Goal: Task Accomplishment & Management: Complete application form

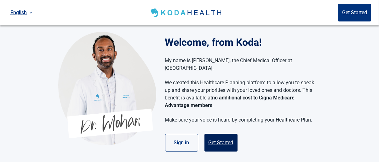
click at [221, 134] on button "Get Started" at bounding box center [220, 142] width 33 height 18
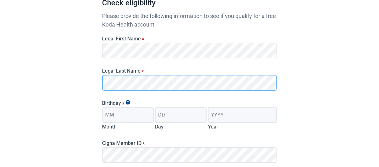
scroll to position [79, 0]
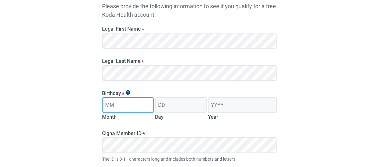
click at [150, 110] on input "Month" at bounding box center [128, 105] width 52 height 16
type input "12"
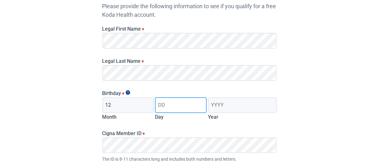
click at [170, 107] on input "Day" at bounding box center [181, 105] width 52 height 16
type input "29"
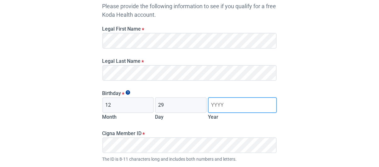
click at [224, 106] on input "Year" at bounding box center [242, 105] width 69 height 16
type input "1954"
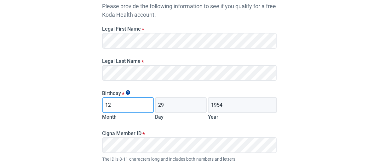
click at [134, 103] on input "12" at bounding box center [128, 105] width 52 height 16
click at [134, 116] on div "12 Month" at bounding box center [128, 109] width 52 height 24
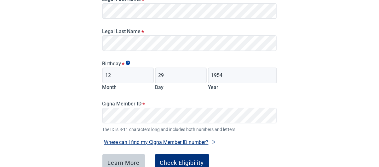
scroll to position [118, 0]
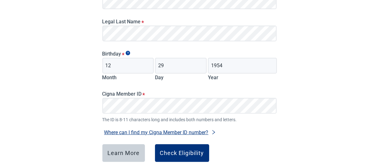
click at [148, 132] on button "Where can I find my Cigna Member ID number?" at bounding box center [160, 132] width 116 height 8
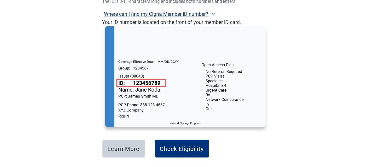
scroll to position [265, 0]
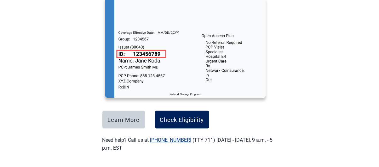
click at [177, 120] on div "Check Eligibility" at bounding box center [182, 119] width 44 height 6
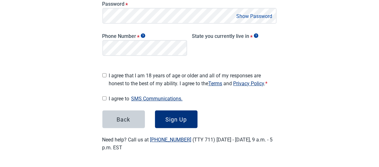
scroll to position [156, 0]
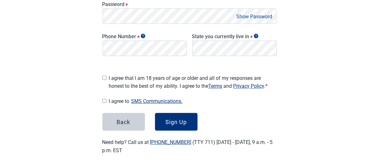
click at [106, 76] on input "I agree that I am 18 years of age or older and all of my responses are honest t…" at bounding box center [104, 78] width 4 height 4
checkbox input "true"
click at [105, 99] on input "I agree to SMS Communications." at bounding box center [104, 101] width 4 height 4
checkbox input "true"
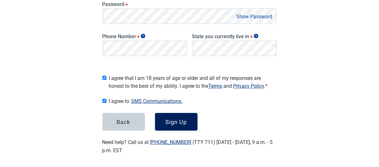
click at [172, 119] on div "Sign Up" at bounding box center [175, 121] width 21 height 6
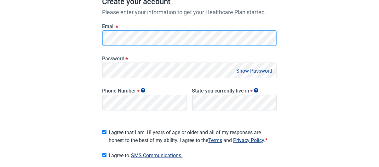
scroll to position [53, 0]
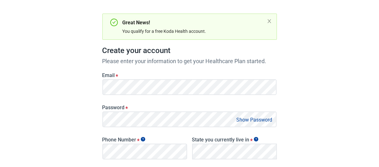
click at [242, 120] on button "Show Password" at bounding box center [255, 119] width 40 height 8
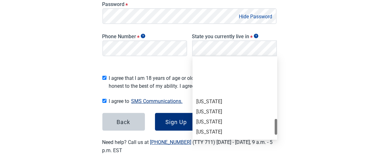
scroll to position [393, 0]
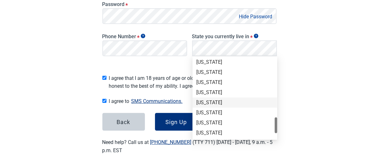
click at [206, 102] on div "[US_STATE]" at bounding box center [234, 102] width 77 height 7
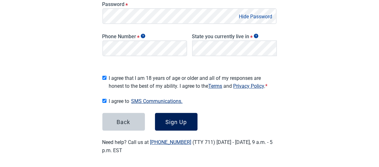
click at [184, 113] on button "Sign Up" at bounding box center [176, 122] width 42 height 18
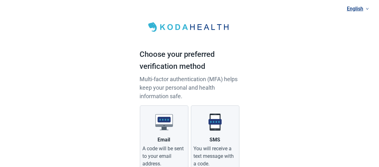
scroll to position [39, 0]
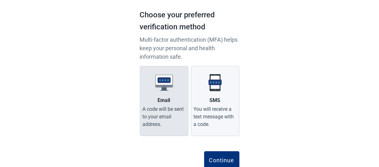
click at [171, 102] on label "Email A code will be sent to your email address." at bounding box center [164, 101] width 48 height 70
click at [0, 0] on input "Email A code will be sent to your email address." at bounding box center [0, 0] width 0 height 0
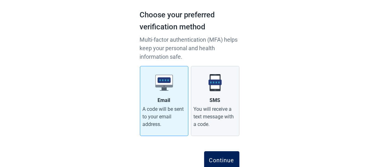
click at [230, 154] on button "Continue" at bounding box center [221, 160] width 35 height 18
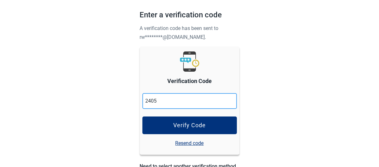
type input "2405"
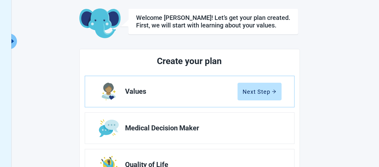
scroll to position [39, 0]
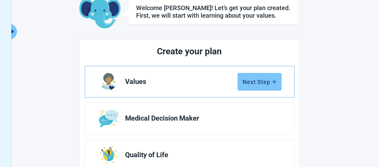
click at [247, 82] on div "Next Step" at bounding box center [259, 81] width 33 height 6
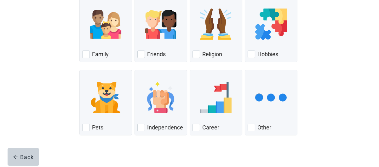
scroll to position [104, 0]
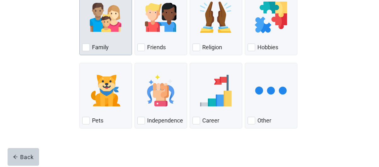
click at [87, 48] on div "Family, checkbox, not checked" at bounding box center [86, 47] width 8 height 8
checkbox input "true"
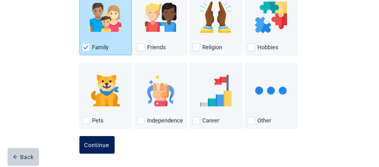
click at [99, 141] on div "Continue" at bounding box center [96, 144] width 25 height 6
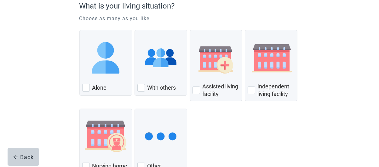
scroll to position [79, 0]
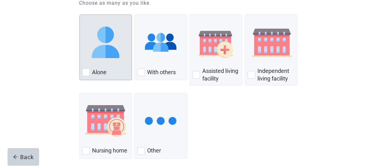
click at [87, 71] on div "Alone, checkbox, not checked" at bounding box center [86, 72] width 8 height 8
click at [80, 15] on input "Alone" at bounding box center [79, 14] width 0 height 0
checkbox input "true"
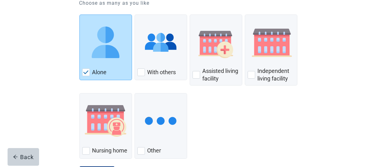
scroll to position [109, 0]
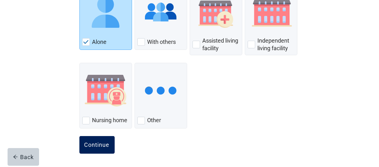
click at [103, 144] on div "Continue" at bounding box center [96, 144] width 25 height 6
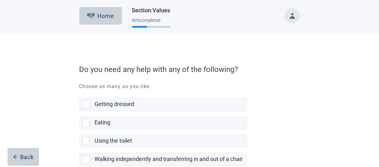
scroll to position [39, 0]
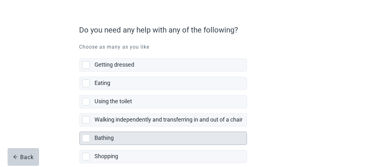
click at [87, 136] on div "Bathing, checkbox, not selected" at bounding box center [86, 138] width 8 height 8
click at [80, 127] on input "Bathing" at bounding box center [79, 126] width 0 height 0
checkbox input "true"
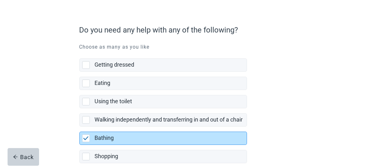
scroll to position [79, 0]
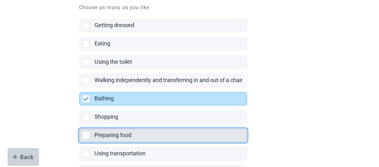
click at [83, 134] on div "Preparing food, checkbox, not selected" at bounding box center [86, 135] width 8 height 8
click at [80, 124] on input "Preparing food" at bounding box center [79, 123] width 0 height 0
checkbox input "false"
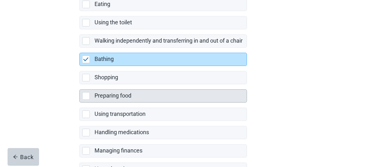
scroll to position [157, 0]
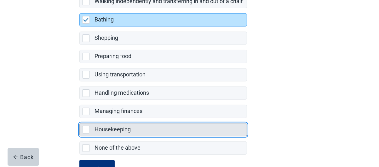
click at [86, 128] on div "Housekeeping, checkbox, not selected" at bounding box center [86, 130] width 8 height 8
click at [80, 118] on input "Housekeeping" at bounding box center [79, 118] width 0 height 0
click at [88, 129] on div "Housekeeping, checkbox, not selected" at bounding box center [86, 130] width 8 height 8
click at [80, 118] on input "Housekeeping" at bounding box center [79, 118] width 0 height 0
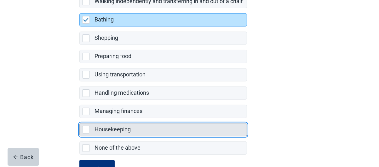
checkbox input "true"
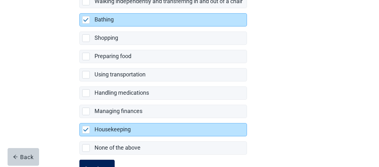
click at [98, 160] on button "Continue" at bounding box center [96, 168] width 35 height 18
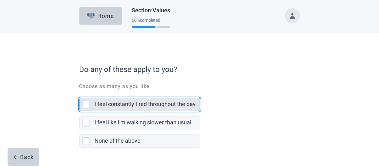
click at [85, 104] on div "I feel constantly tired throughout the day, checkbox, not selected" at bounding box center [86, 104] width 8 height 8
click at [80, 93] on input "I feel constantly tired throughout the day" at bounding box center [79, 93] width 0 height 0
checkbox input "true"
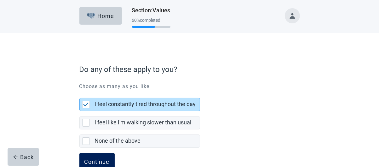
click at [97, 158] on div "Continue" at bounding box center [96, 161] width 25 height 6
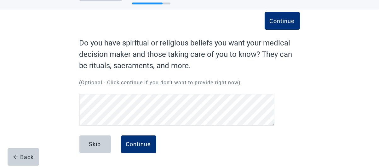
scroll to position [23, 0]
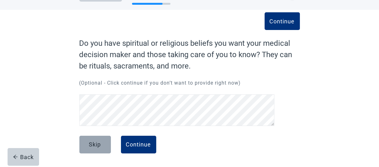
click at [100, 144] on div "Skip" at bounding box center [95, 144] width 12 height 6
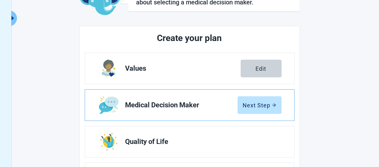
scroll to position [62, 0]
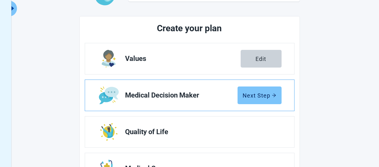
click at [248, 96] on div "Next Step" at bounding box center [259, 95] width 33 height 6
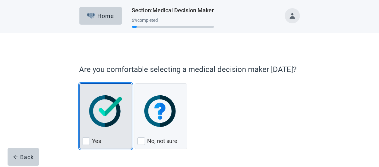
click at [111, 113] on img "Yes, checkbox, not checked" at bounding box center [105, 110] width 33 height 31
click at [80, 83] on input "Yes" at bounding box center [79, 83] width 0 height 0
checkbox input "true"
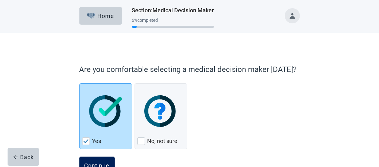
click at [99, 159] on button "Continue" at bounding box center [96, 165] width 35 height 18
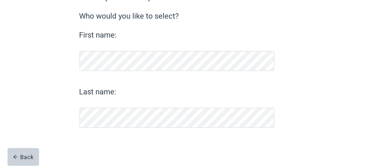
scroll to position [80, 0]
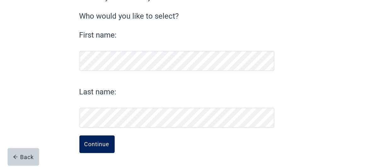
click at [105, 143] on div "Continue" at bounding box center [96, 144] width 25 height 6
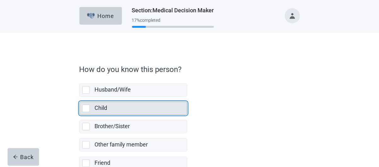
click at [89, 110] on div "Child, checkbox, not selected" at bounding box center [86, 108] width 8 height 8
click at [80, 97] on input "Child" at bounding box center [79, 96] width 0 height 0
checkbox input "true"
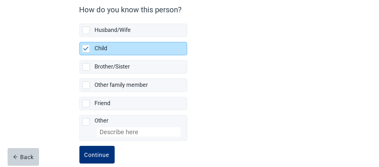
scroll to position [68, 0]
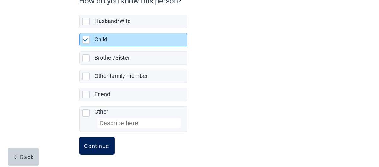
click at [105, 143] on div "Continue" at bounding box center [96, 145] width 25 height 6
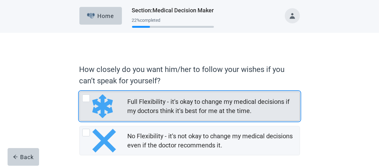
click at [102, 110] on img "Full Flexibility - it's okay to change my medical decisions if my doctors think…" at bounding box center [102, 106] width 20 height 24
click at [80, 92] on input "Full Flexibility - it's okay to change my medical decisions if my doctors think…" at bounding box center [79, 91] width 0 height 0
radio input "true"
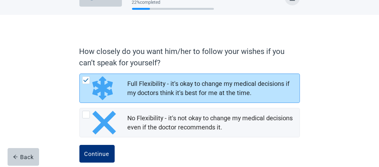
scroll to position [27, 0]
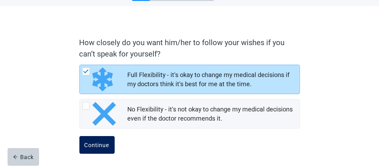
click at [100, 144] on div "Continue" at bounding box center [96, 144] width 25 height 6
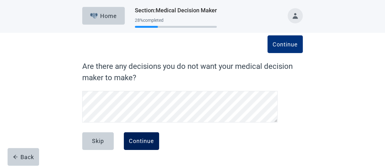
click at [144, 142] on div "Continue" at bounding box center [141, 141] width 25 height 6
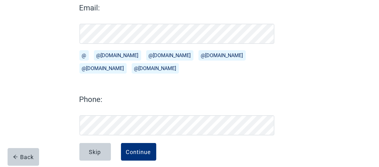
scroll to position [100, 0]
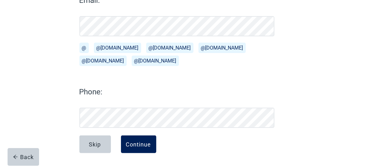
click at [143, 141] on div "Continue" at bounding box center [138, 144] width 25 height 6
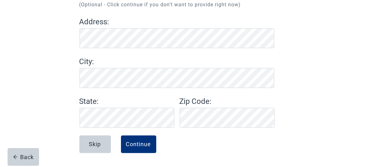
scroll to position [78, 0]
click at [138, 143] on div "Continue" at bounding box center [138, 144] width 25 height 6
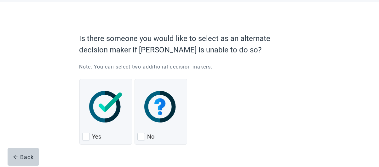
scroll to position [39, 0]
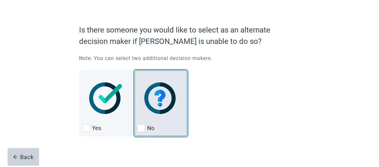
click at [140, 125] on div "No, checkbox, not checked" at bounding box center [141, 128] width 8 height 8
click at [135, 71] on input "No" at bounding box center [134, 70] width 0 height 0
checkbox input "true"
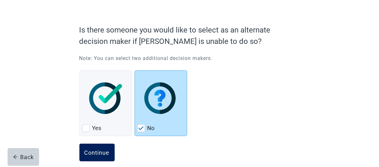
click at [103, 151] on div "Continue" at bounding box center [96, 152] width 25 height 6
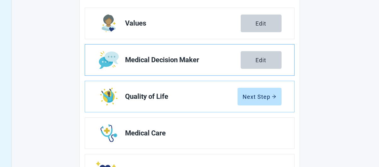
scroll to position [118, 0]
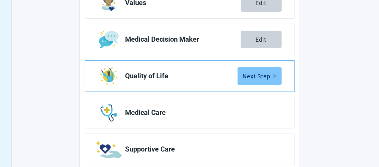
click at [254, 75] on div "Next Step" at bounding box center [259, 76] width 33 height 6
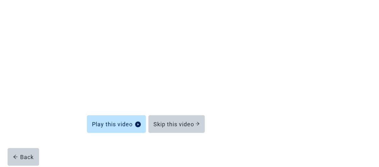
scroll to position [88, 0]
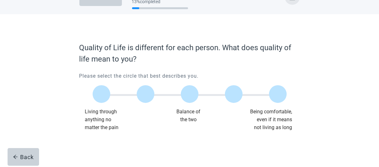
scroll to position [18, 0]
click at [194, 96] on label "Main content" at bounding box center [190, 94] width 18 height 18
click at [190, 94] on input "Quality of life scale: 50 out of 100. Balance of the two" at bounding box center [190, 94] width 0 height 0
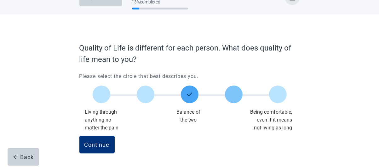
click at [235, 93] on label "Main content" at bounding box center [234, 94] width 18 height 18
click at [234, 94] on input "Quality of life scale: 75 out of 100. 75% between extremes" at bounding box center [234, 94] width 0 height 0
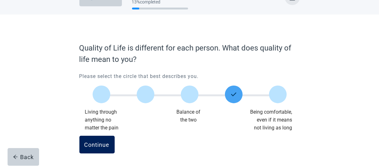
click at [96, 144] on div "Continue" at bounding box center [96, 144] width 25 height 6
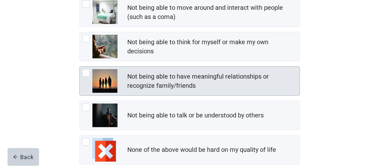
scroll to position [118, 0]
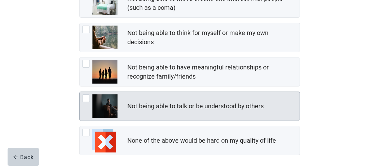
click at [201, 112] on div "Not being able to talk or be understood by others" at bounding box center [190, 106] width 220 height 29
click at [80, 92] on input "Not being able to talk or be understood by others" at bounding box center [79, 91] width 0 height 0
checkbox input "true"
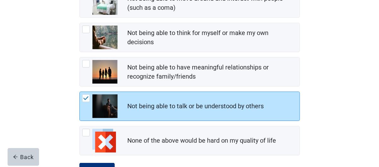
scroll to position [144, 0]
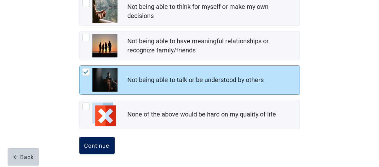
click at [96, 145] on div "Continue" at bounding box center [96, 145] width 25 height 6
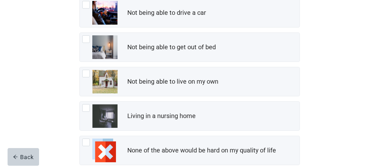
scroll to position [118, 0]
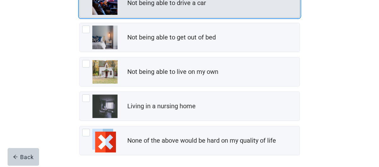
click at [109, 11] on img "Not being able to drive a car, checkbox, not checked" at bounding box center [104, 3] width 25 height 24
checkbox input "true"
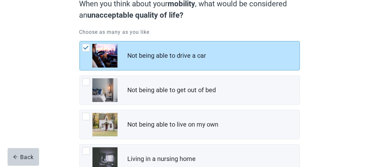
scroll to position [102, 0]
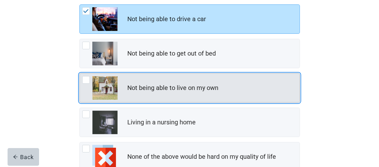
click at [106, 91] on img "Not being able to live on my own, checkbox, not checked" at bounding box center [104, 88] width 25 height 24
click at [80, 73] on input "Not being able to live on my own" at bounding box center [79, 73] width 0 height 0
checkbox input "true"
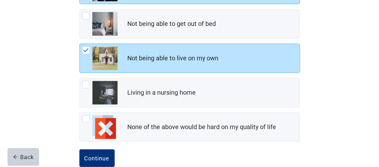
scroll to position [141, 0]
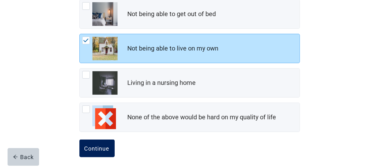
click at [93, 146] on div "Continue" at bounding box center [96, 148] width 25 height 6
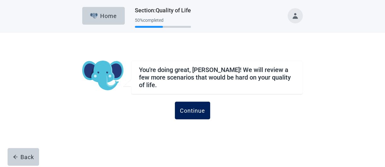
click at [193, 107] on div "Continue" at bounding box center [192, 110] width 25 height 6
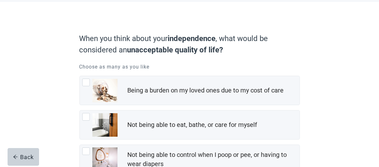
scroll to position [39, 0]
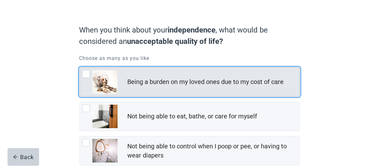
click at [116, 86] on img "Being a burden on my loved ones due to my cost of care, checkbox, not checked" at bounding box center [104, 82] width 25 height 24
click at [80, 67] on input "Being a burden on my loved ones due to my cost of care" at bounding box center [79, 67] width 0 height 0
checkbox input "true"
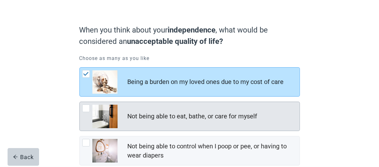
click at [120, 110] on div "Not being able to eat, bathe, or care for myself" at bounding box center [190, 116] width 220 height 29
click at [80, 102] on input "Not being able to eat, bathe, or care for myself" at bounding box center [79, 101] width 0 height 0
checkbox input "true"
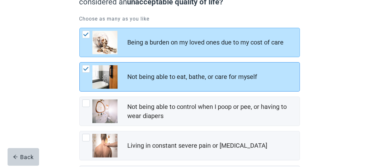
scroll to position [118, 0]
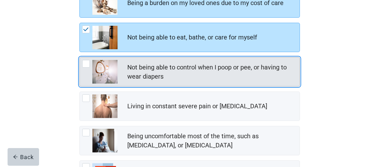
click at [136, 77] on div "Not being able to control when I poop or pee, or having to wear diapers" at bounding box center [211, 72] width 168 height 18
click at [80, 57] on input "Not being able to control when I poop or pee, or having to wear diapers" at bounding box center [79, 57] width 0 height 0
checkbox input "true"
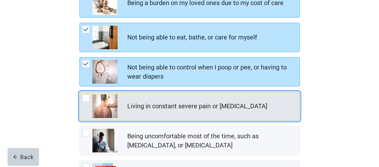
click at [127, 101] on div "Living in constant severe pain or shortness of breath" at bounding box center [197, 105] width 140 height 9
click at [80, 92] on input "Living in constant severe pain or shortness of breath" at bounding box center [79, 91] width 0 height 0
checkbox input "true"
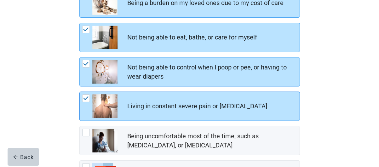
scroll to position [157, 0]
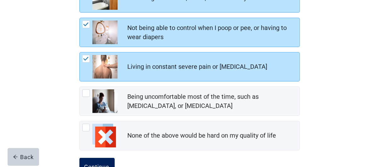
click at [103, 157] on button "Continue" at bounding box center [96, 166] width 35 height 18
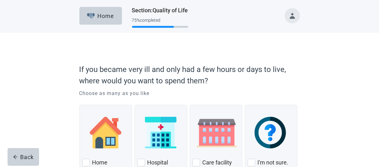
scroll to position [39, 0]
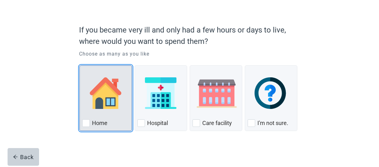
click at [86, 123] on div "Home, checkbox, not checked" at bounding box center [86, 123] width 8 height 8
click at [80, 65] on input "Home" at bounding box center [79, 65] width 0 height 0
checkbox input "true"
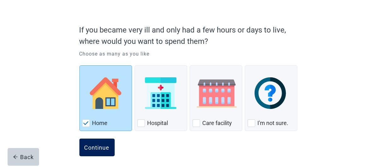
click at [97, 146] on div "Continue" at bounding box center [96, 147] width 25 height 6
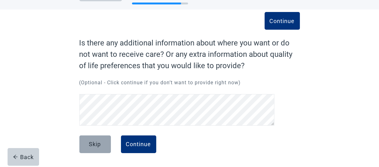
scroll to position [23, 0]
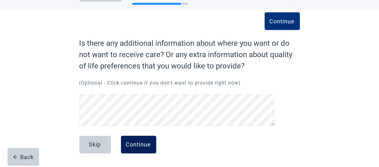
click at [134, 145] on div "Continue" at bounding box center [138, 144] width 25 height 6
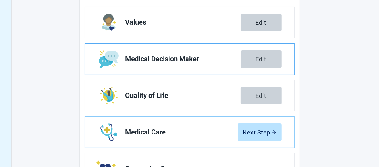
scroll to position [141, 0]
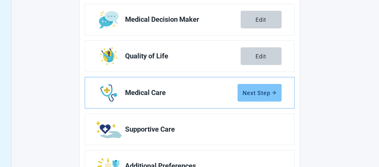
click at [245, 93] on div "Next Step" at bounding box center [259, 92] width 33 height 6
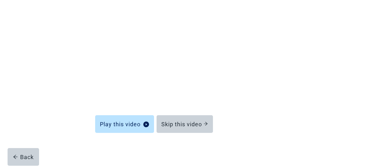
scroll to position [76, 0]
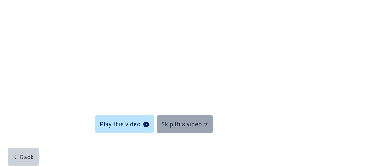
click at [183, 122] on div "Skip this video" at bounding box center [184, 124] width 46 height 6
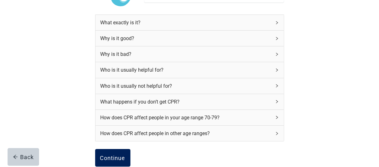
click at [114, 156] on div "Continue" at bounding box center [112, 157] width 25 height 6
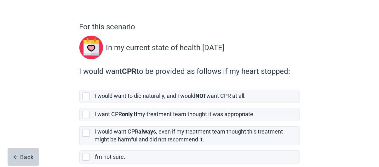
scroll to position [71, 0]
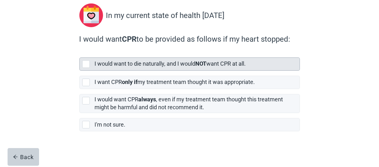
click at [90, 63] on div "[object Object], checkbox, not selected" at bounding box center [87, 64] width 10 height 8
click at [80, 53] on input "I would want to die naturally, and I would NOT want CPR at all." at bounding box center [79, 52] width 0 height 0
checkbox input "true"
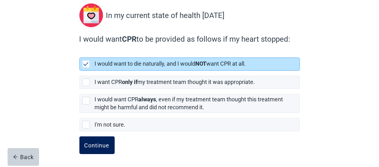
click at [91, 139] on button "Continue" at bounding box center [96, 145] width 35 height 18
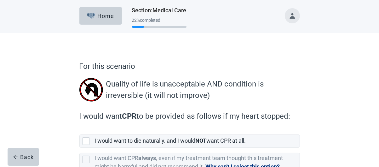
scroll to position [39, 0]
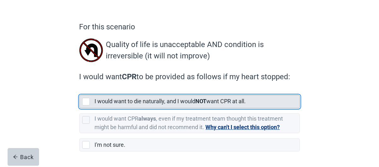
click at [85, 101] on div "[object Object], checkbox, not selected" at bounding box center [86, 102] width 8 height 8
click at [80, 90] on input "I would want to die naturally, and I would NOT want CPR at all." at bounding box center [79, 90] width 0 height 0
checkbox input "true"
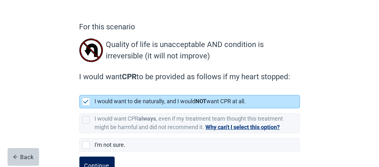
click at [95, 158] on button "Continue" at bounding box center [96, 165] width 35 height 18
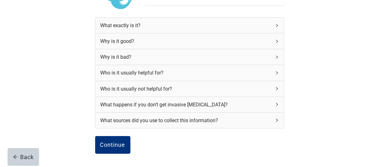
scroll to position [79, 0]
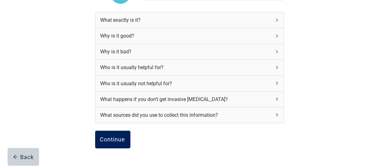
click at [103, 132] on button "Continue" at bounding box center [112, 139] width 35 height 18
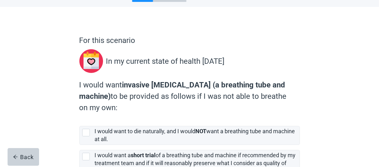
scroll to position [39, 0]
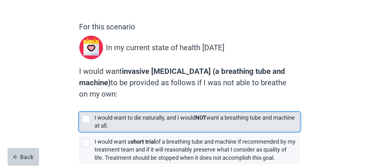
click at [86, 121] on div "[object Object], checkbox, not selected" at bounding box center [86, 119] width 8 height 8
click at [80, 107] on input "I would want to die naturally, and I would NOT want a breathing tube and machin…" at bounding box center [79, 107] width 0 height 0
checkbox input "true"
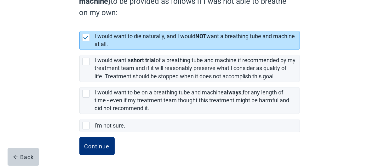
scroll to position [122, 0]
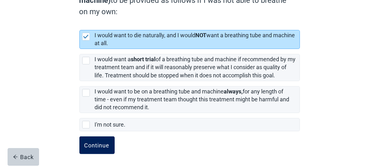
click at [97, 142] on div "Continue" at bounding box center [96, 145] width 25 height 6
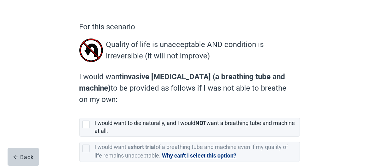
scroll to position [79, 0]
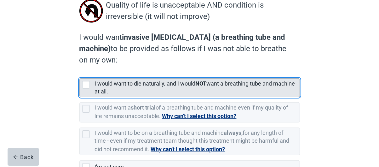
click at [86, 85] on div "[object Object], checkbox, not selected" at bounding box center [86, 85] width 8 height 8
click at [80, 73] on input "I would want to die naturally, and I would NOT want a breathing tube and machin…" at bounding box center [79, 73] width 0 height 0
checkbox input "true"
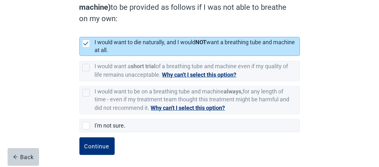
scroll to position [121, 0]
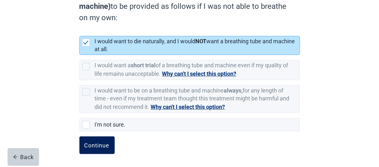
click at [96, 148] on button "Continue" at bounding box center [96, 145] width 35 height 18
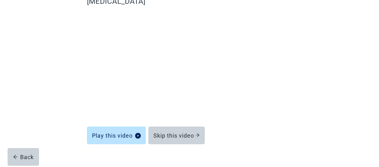
scroll to position [76, 0]
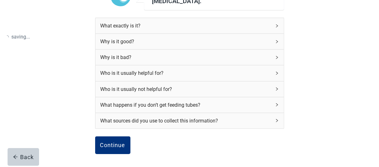
scroll to position [117, 0]
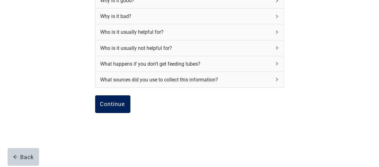
click at [122, 103] on button "Continue" at bounding box center [112, 104] width 35 height 18
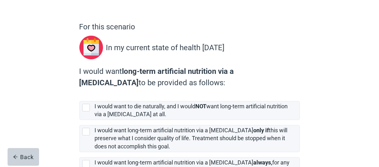
scroll to position [79, 0]
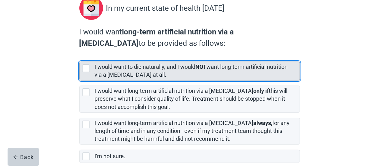
click at [84, 67] on div "[object Object], checkbox, not selected" at bounding box center [86, 68] width 8 height 8
click at [80, 57] on input "I would want to die naturally, and I would NOT want long-term artificial nutrit…" at bounding box center [79, 56] width 0 height 0
checkbox input "true"
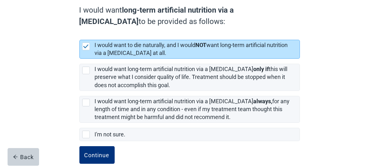
scroll to position [110, 0]
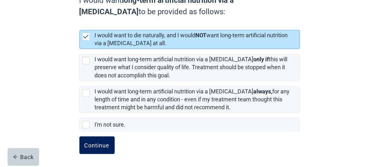
click at [99, 144] on div "Continue" at bounding box center [96, 145] width 25 height 6
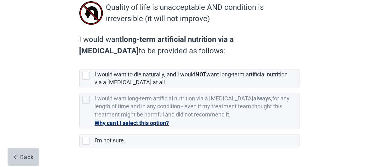
scroll to position [79, 0]
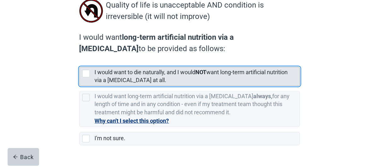
click at [82, 73] on div "[object Object], checkbox, not selected" at bounding box center [86, 74] width 8 height 8
click at [80, 62] on input "I would want to die naturally, and I would NOT want long-term artificial nutrit…" at bounding box center [79, 62] width 0 height 0
checkbox input "true"
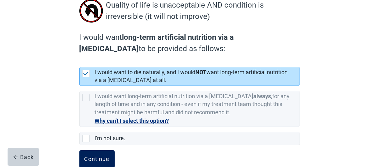
click at [94, 153] on button "Continue" at bounding box center [96, 159] width 35 height 18
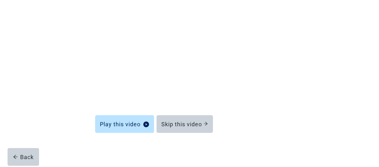
scroll to position [76, 0]
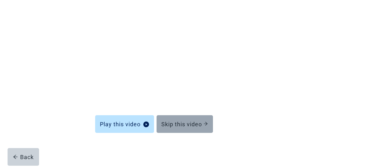
click at [168, 122] on div "Skip this video" at bounding box center [184, 124] width 46 height 6
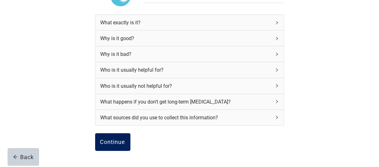
click at [116, 140] on div "Continue" at bounding box center [112, 142] width 25 height 6
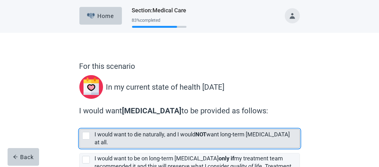
click at [88, 137] on div "[object Object], checkbox, not selected" at bounding box center [86, 136] width 8 height 8
click at [80, 124] on input "I would want to die naturally, and I would NOT want long-term dialysis at all." at bounding box center [79, 124] width 0 height 0
checkbox input "true"
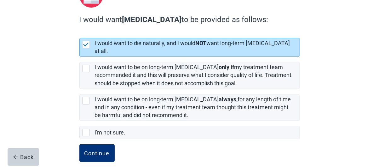
scroll to position [93, 0]
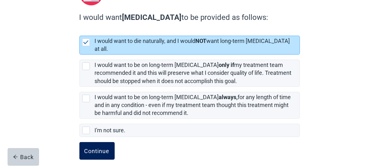
click at [83, 142] on button "Continue" at bounding box center [96, 151] width 35 height 18
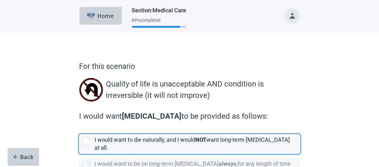
click at [83, 140] on div "[object Object], checkbox, not selected" at bounding box center [86, 141] width 8 height 8
click at [80, 129] on input "I would want to die naturally, and I would NOT want long-term dialysis at all." at bounding box center [79, 129] width 0 height 0
checkbox input "true"
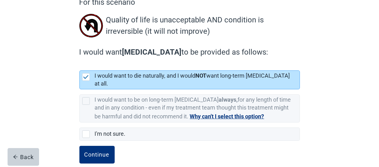
scroll to position [68, 0]
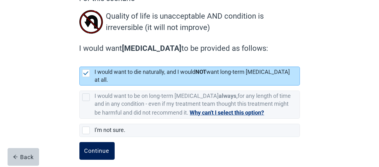
click at [87, 147] on div "Continue" at bounding box center [96, 150] width 25 height 6
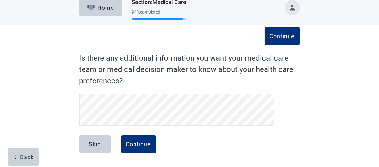
scroll to position [8, 0]
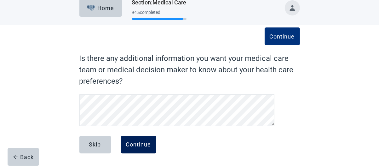
click at [131, 146] on div "Continue" at bounding box center [138, 144] width 25 height 6
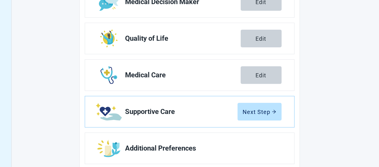
scroll to position [165, 0]
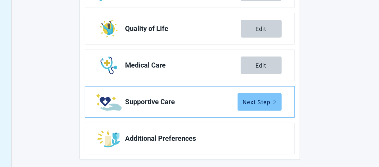
click at [248, 102] on div "Next Step" at bounding box center [259, 102] width 33 height 6
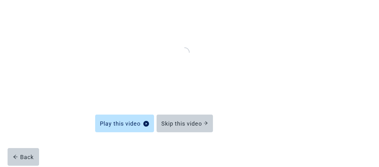
scroll to position [76, 0]
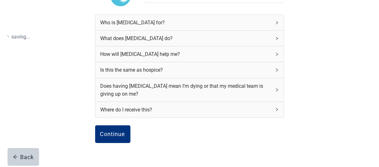
scroll to position [109, 0]
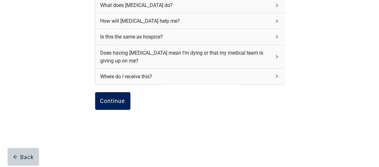
click at [115, 103] on button "Continue" at bounding box center [112, 101] width 35 height 18
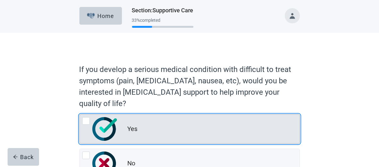
click at [130, 122] on div "Yes" at bounding box center [213, 128] width 172 height 13
click at [80, 114] on input "Yes" at bounding box center [79, 114] width 0 height 0
radio input "true"
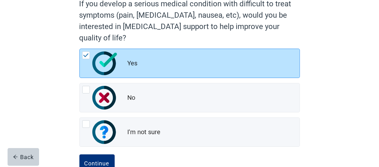
scroll to position [79, 0]
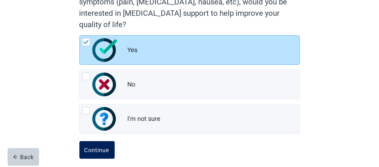
click at [107, 147] on div "Continue" at bounding box center [96, 149] width 25 height 6
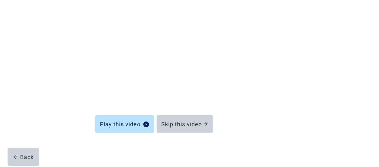
scroll to position [76, 0]
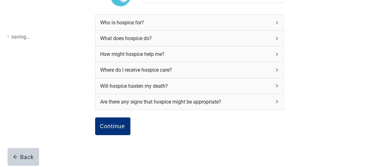
scroll to position [79, 0]
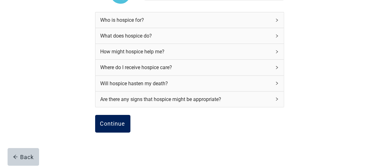
click at [110, 123] on div "Continue" at bounding box center [112, 123] width 25 height 6
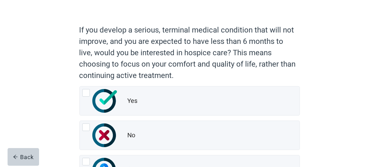
scroll to position [79, 0]
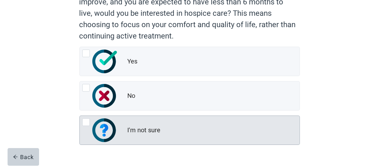
click at [107, 127] on img "I'm not sure, radio button, not checked" at bounding box center [104, 130] width 25 height 24
click at [80, 116] on input "I'm not sure" at bounding box center [79, 115] width 0 height 0
radio input "true"
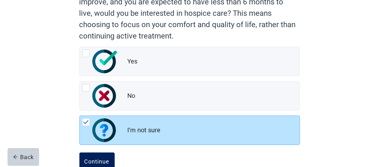
click at [104, 158] on div "Continue" at bounding box center [96, 161] width 25 height 6
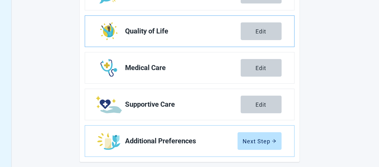
scroll to position [167, 0]
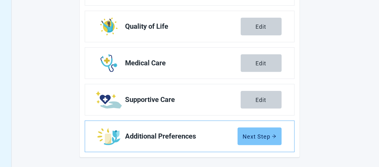
click at [247, 134] on div "Next Step" at bounding box center [259, 136] width 33 height 6
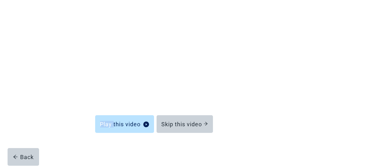
scroll to position [76, 0]
drag, startPoint x: 247, startPoint y: 134, endPoint x: 310, endPoint y: 54, distance: 102.0
click at [310, 54] on div "Learn about Additional Preferences Play this video Skip this video Back" at bounding box center [189, 67] width 264 height 197
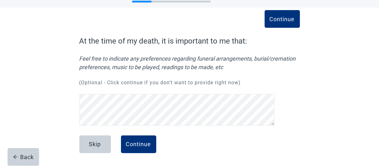
scroll to position [25, 0]
click at [138, 144] on div "Continue" at bounding box center [138, 144] width 25 height 6
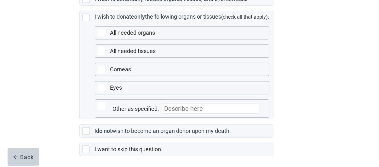
scroll to position [197, 0]
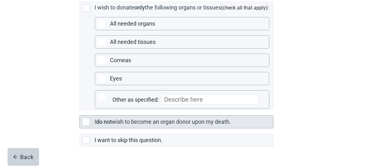
click at [87, 125] on div "Main content" at bounding box center [86, 122] width 8 height 8
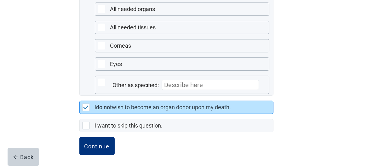
scroll to position [219, 0]
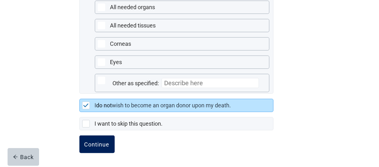
click at [98, 138] on button "Continue" at bounding box center [96, 144] width 35 height 18
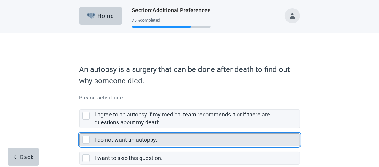
click at [84, 140] on div "I do not want an autopsy., checkbox, not selected" at bounding box center [86, 140] width 8 height 8
click at [80, 128] on input "I do not want an autopsy." at bounding box center [79, 128] width 0 height 0
checkbox input "true"
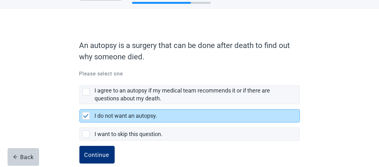
scroll to position [34, 0]
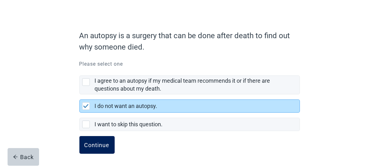
click at [86, 141] on div "Continue" at bounding box center [96, 144] width 25 height 6
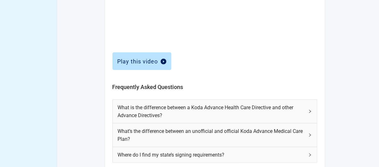
scroll to position [315, 0]
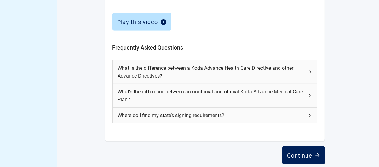
click at [298, 153] on div "Continue" at bounding box center [303, 155] width 33 height 6
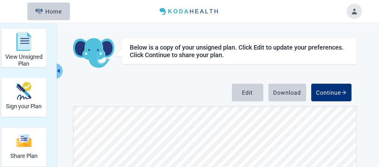
scroll to position [5473, 0]
click at [339, 91] on div "Continue" at bounding box center [331, 92] width 30 height 6
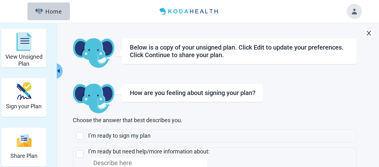
scroll to position [44, 0]
checkbox input "true"
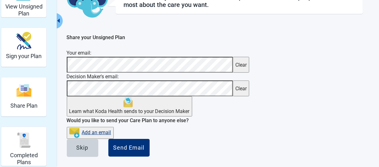
scroll to position [95, 0]
click at [88, 144] on div "Skip" at bounding box center [82, 147] width 12 height 6
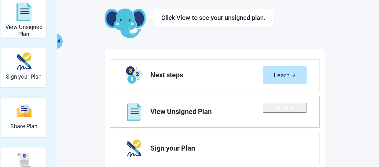
scroll to position [39, 0]
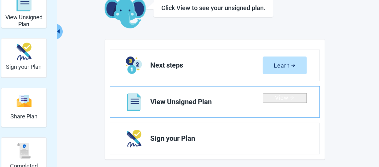
click at [280, 101] on div "View" at bounding box center [284, 97] width 19 height 6
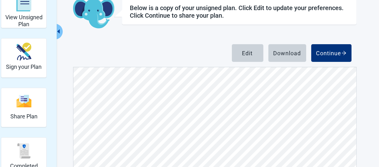
scroll to position [5473, 0]
click at [342, 52] on icon "arrow-right" at bounding box center [343, 52] width 5 height 5
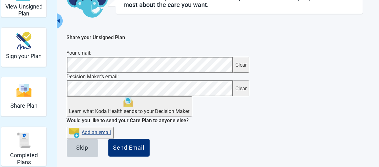
scroll to position [95, 0]
click at [98, 139] on button "Skip" at bounding box center [82, 148] width 31 height 18
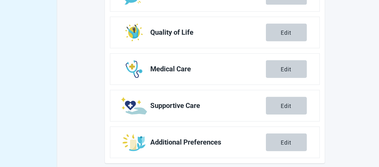
scroll to position [298, 0]
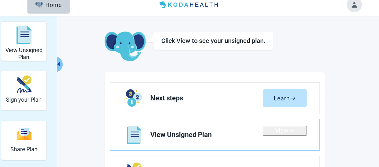
scroll to position [0, 0]
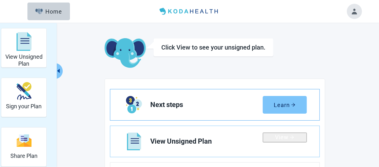
click at [291, 107] on button "Learn" at bounding box center [285, 105] width 44 height 18
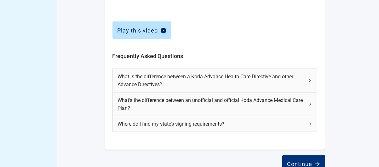
scroll to position [315, 0]
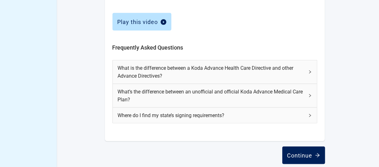
click at [298, 150] on button "Continue" at bounding box center [303, 155] width 43 height 18
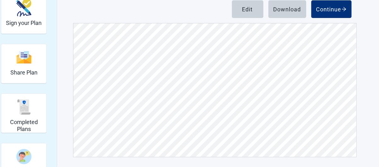
scroll to position [5473, 0]
click at [334, 10] on div "Continue" at bounding box center [331, 9] width 30 height 6
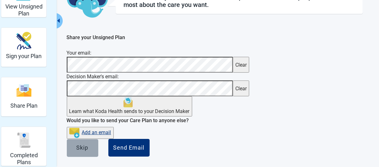
click at [88, 145] on div "Skip" at bounding box center [82, 147] width 12 height 6
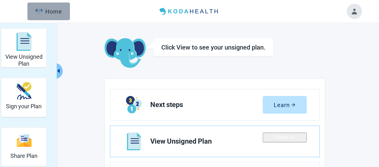
click at [59, 13] on div "Home" at bounding box center [48, 11] width 27 height 6
click at [54, 14] on div "Home" at bounding box center [48, 11] width 27 height 6
click at [56, 14] on div "Home" at bounding box center [48, 11] width 27 height 6
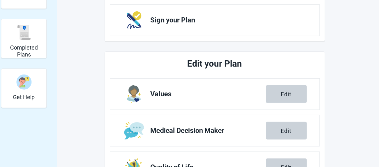
scroll to position [197, 0]
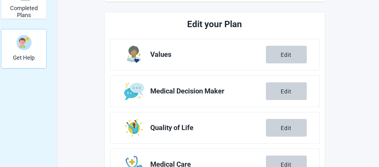
click at [30, 45] on img "Get Help" at bounding box center [23, 42] width 15 height 15
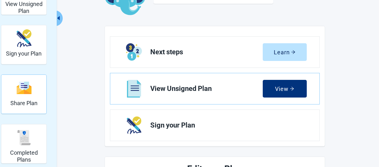
scroll to position [62, 0]
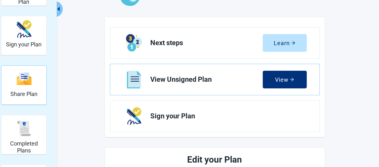
click at [42, 121] on div "Completed Plans" at bounding box center [24, 128] width 40 height 24
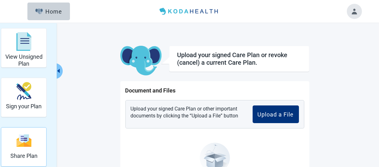
click at [28, 143] on div "Share Plan" at bounding box center [23, 140] width 27 height 24
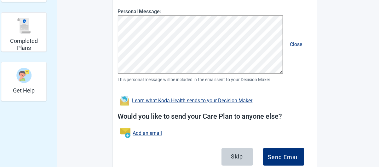
scroll to position [173, 0]
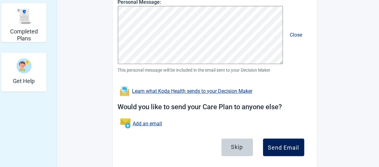
click at [283, 145] on div "Send Email" at bounding box center [283, 147] width 31 height 6
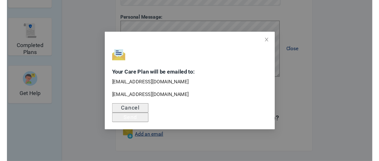
scroll to position [160, 0]
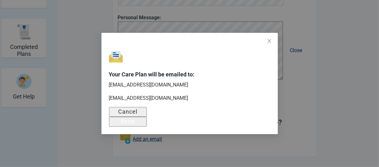
click at [135, 122] on div "Send" at bounding box center [128, 121] width 14 height 6
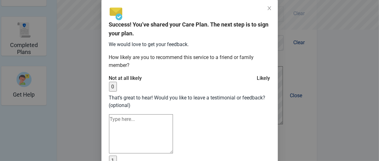
scroll to position [208, 0]
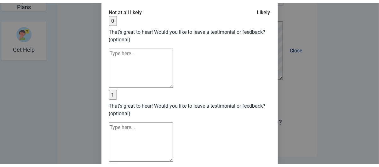
scroll to position [79, 0]
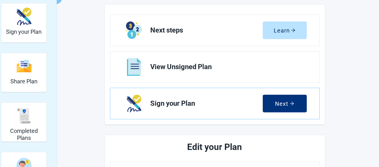
scroll to position [69, 0]
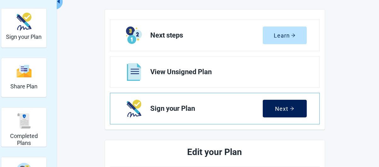
click at [277, 99] on button "Next" at bounding box center [285, 108] width 44 height 18
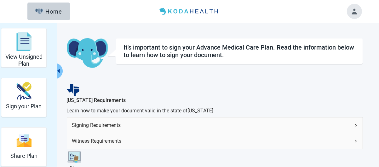
click at [189, 13] on img at bounding box center [189, 11] width 65 height 10
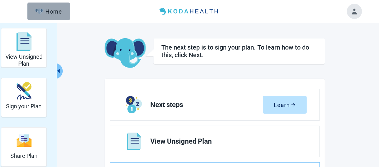
click at [52, 14] on div "Home" at bounding box center [48, 11] width 27 height 6
click at [57, 9] on div "Home" at bounding box center [48, 11] width 27 height 6
click at [355, 12] on button "Toggle account menu" at bounding box center [354, 11] width 15 height 15
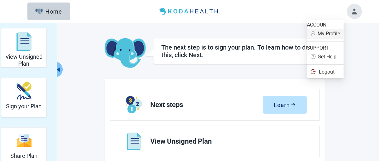
click at [337, 36] on span "My Profile" at bounding box center [328, 34] width 22 height 6
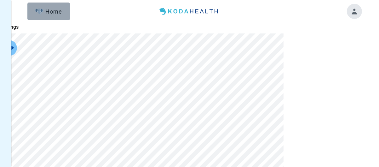
click at [56, 12] on div "Home" at bounding box center [48, 11] width 27 height 6
